Goal: Information Seeking & Learning: Learn about a topic

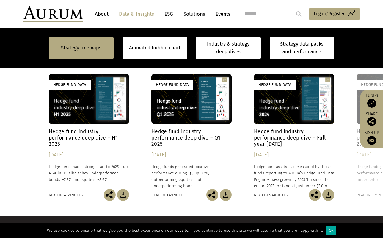
scroll to position [487, 0]
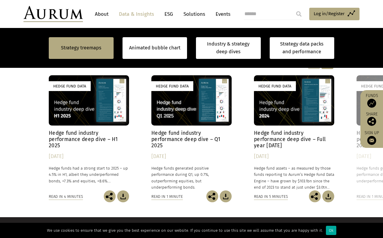
click at [94, 106] on div "Hedge Fund Data" at bounding box center [89, 100] width 80 height 50
click at [287, 100] on div "Hedge Fund Data" at bounding box center [294, 100] width 80 height 50
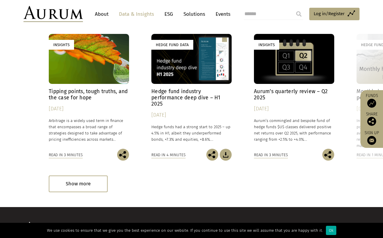
scroll to position [1886, 0]
